Goal: Entertainment & Leisure: Consume media (video, audio)

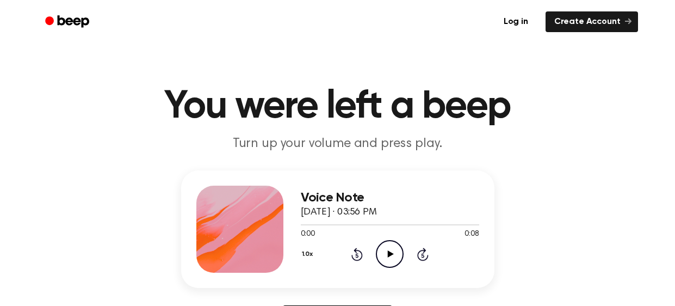
scroll to position [138, 0]
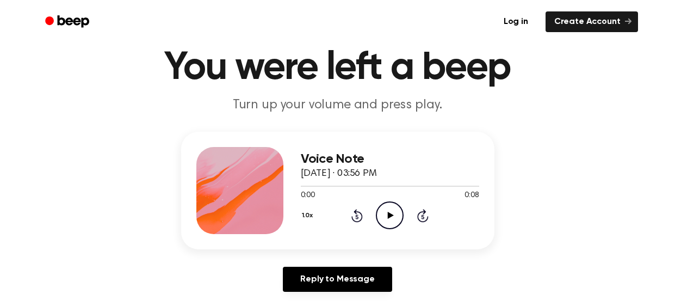
scroll to position [38, 0]
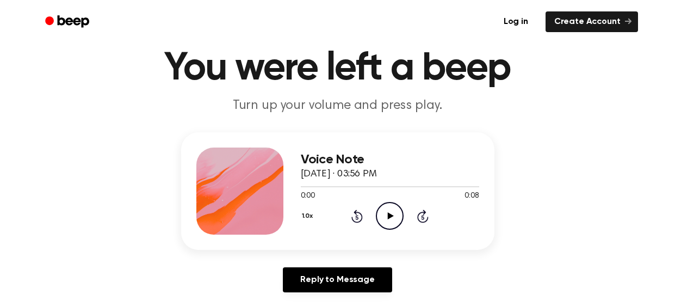
click at [393, 213] on icon "Play Audio" at bounding box center [390, 216] width 28 height 28
click at [394, 221] on icon "Play Audio" at bounding box center [390, 216] width 28 height 28
click at [374, 216] on div "1.0x Rewind 5 seconds Play Audio Skip 5 seconds" at bounding box center [390, 216] width 178 height 28
click at [379, 220] on icon "Play Audio" at bounding box center [390, 216] width 28 height 28
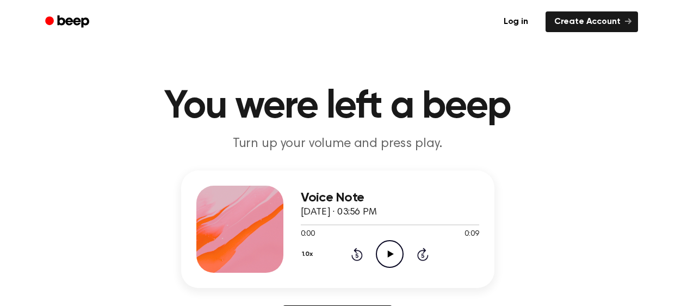
click at [377, 260] on icon "Play Audio" at bounding box center [390, 254] width 28 height 28
click at [384, 263] on icon "Play Audio" at bounding box center [390, 254] width 28 height 28
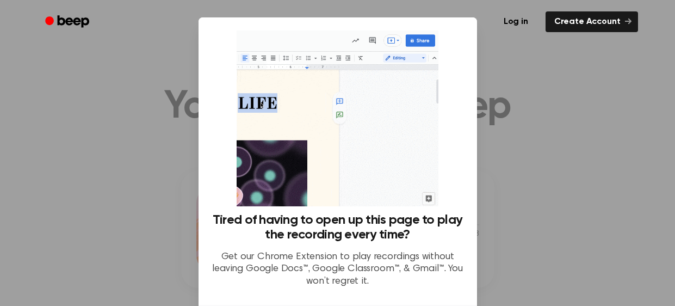
click at [605, 170] on div at bounding box center [337, 153] width 675 height 306
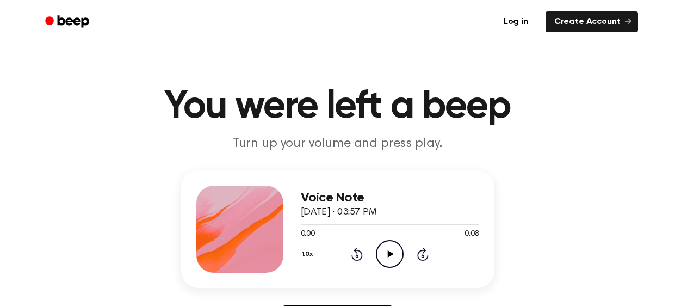
click at [396, 259] on icon "Play Audio" at bounding box center [390, 254] width 28 height 28
click at [392, 255] on icon "Play Audio" at bounding box center [390, 254] width 28 height 28
click at [383, 258] on icon "Play Audio" at bounding box center [390, 254] width 28 height 28
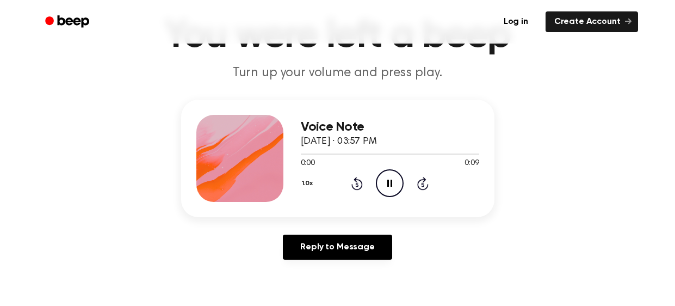
scroll to position [72, 0]
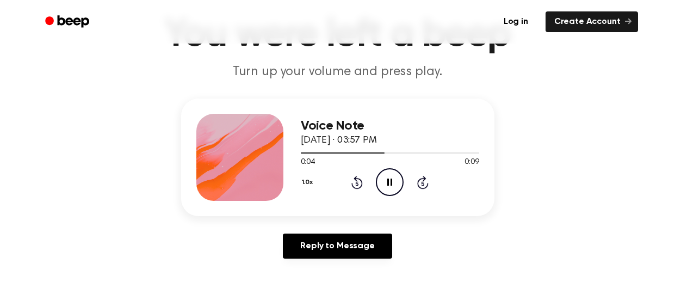
click at [383, 258] on div "Reply to Message" at bounding box center [337, 250] width 313 height 34
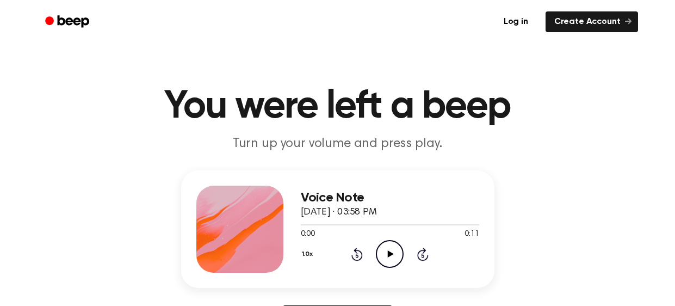
click at [382, 252] on icon "Play Audio" at bounding box center [390, 254] width 28 height 28
click at [389, 265] on icon "Play Audio" at bounding box center [390, 254] width 28 height 28
click at [389, 265] on icon "Pause Audio" at bounding box center [390, 254] width 28 height 28
click at [389, 265] on icon "Play Audio" at bounding box center [390, 254] width 28 height 28
click at [389, 265] on icon "Pause Audio" at bounding box center [390, 254] width 28 height 28
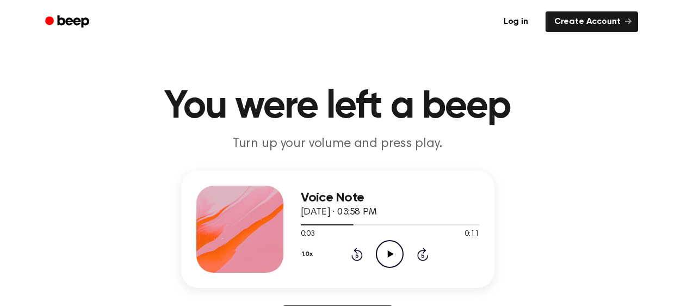
click at [389, 265] on icon "Play Audio" at bounding box center [390, 254] width 28 height 28
click at [389, 255] on icon at bounding box center [391, 253] width 6 height 7
